Goal: Book appointment/travel/reservation

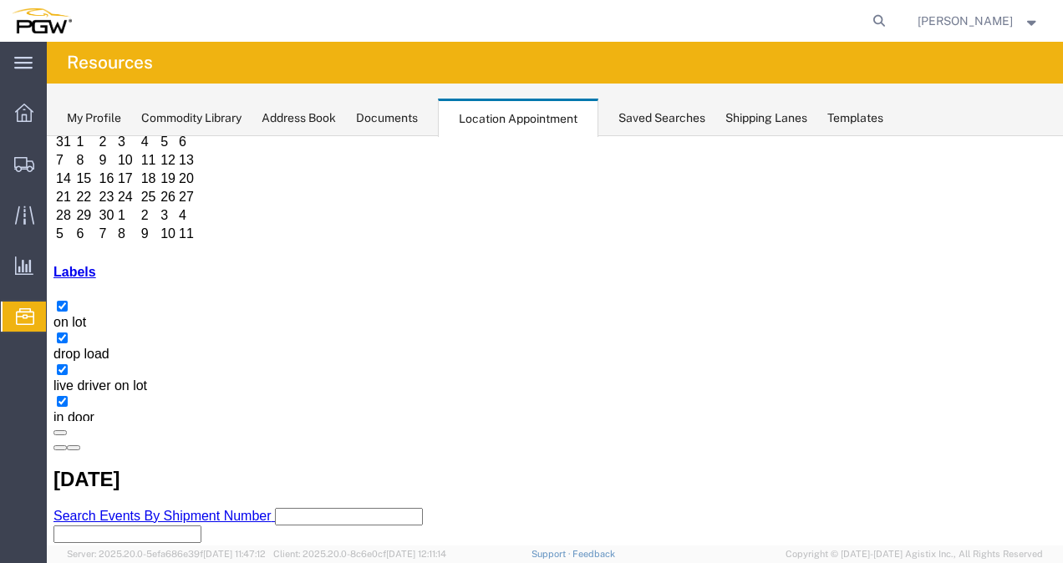
scroll to position [134, 0]
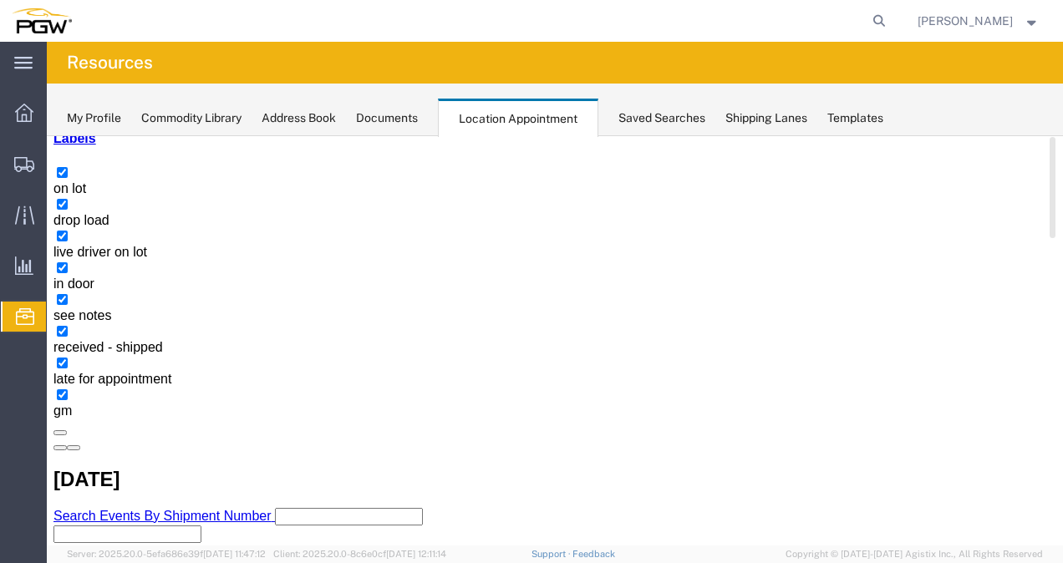
copy h3 "OOCU7080647"
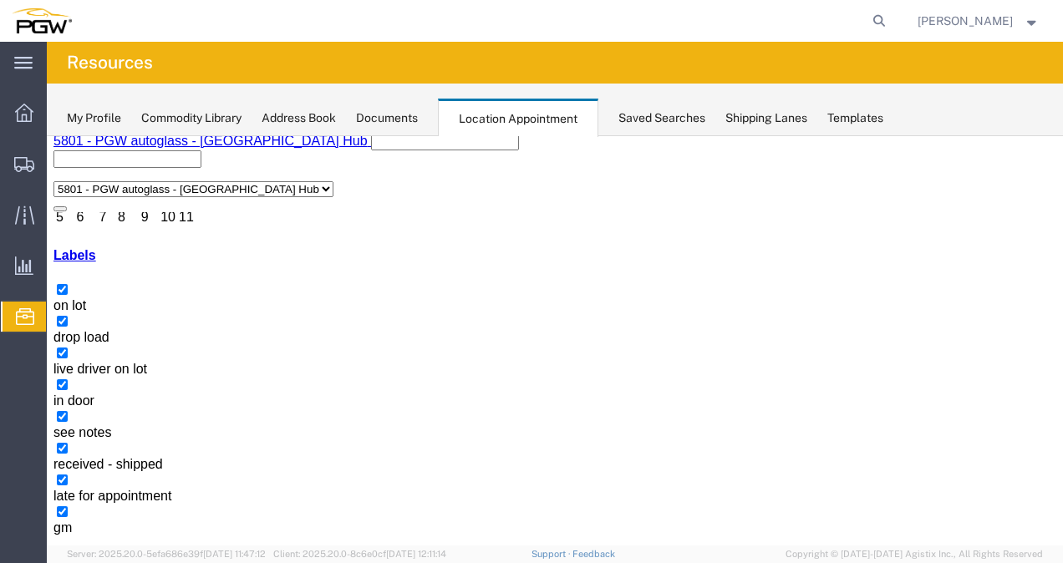
scroll to position [127, 0]
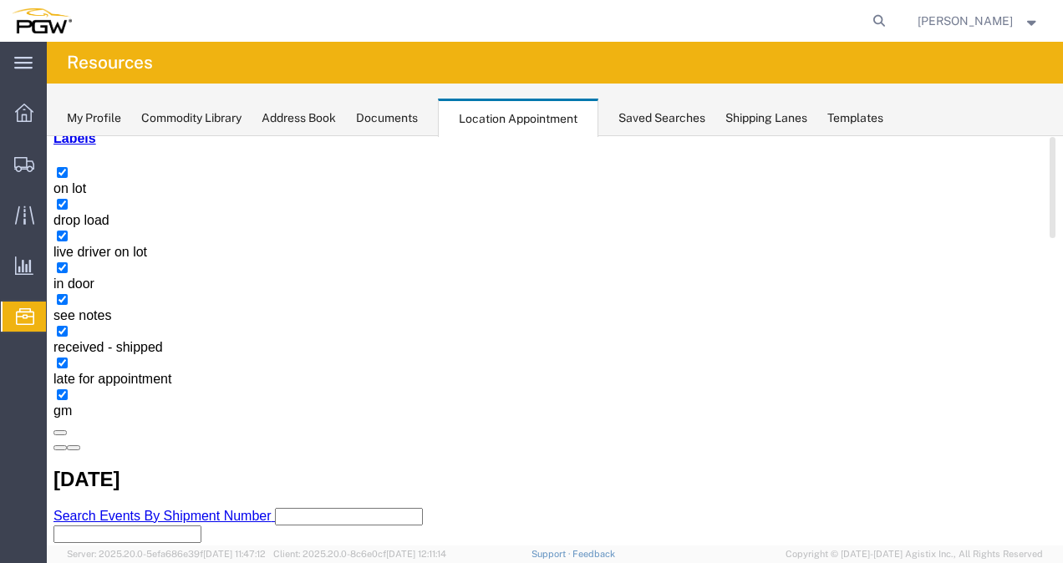
select select "1"
select select
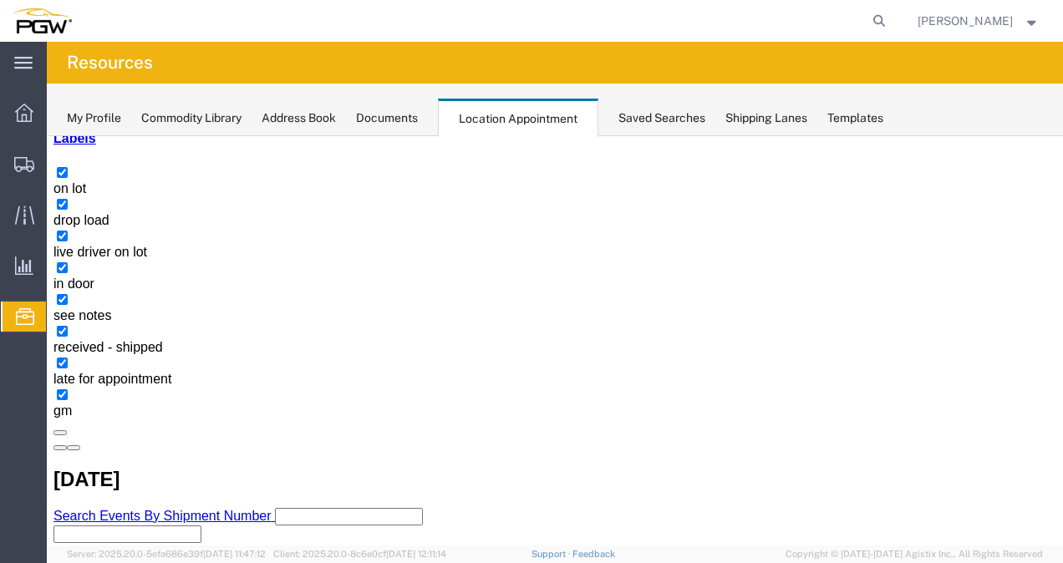
select select "1"
select select
